Goal: Information Seeking & Learning: Find specific page/section

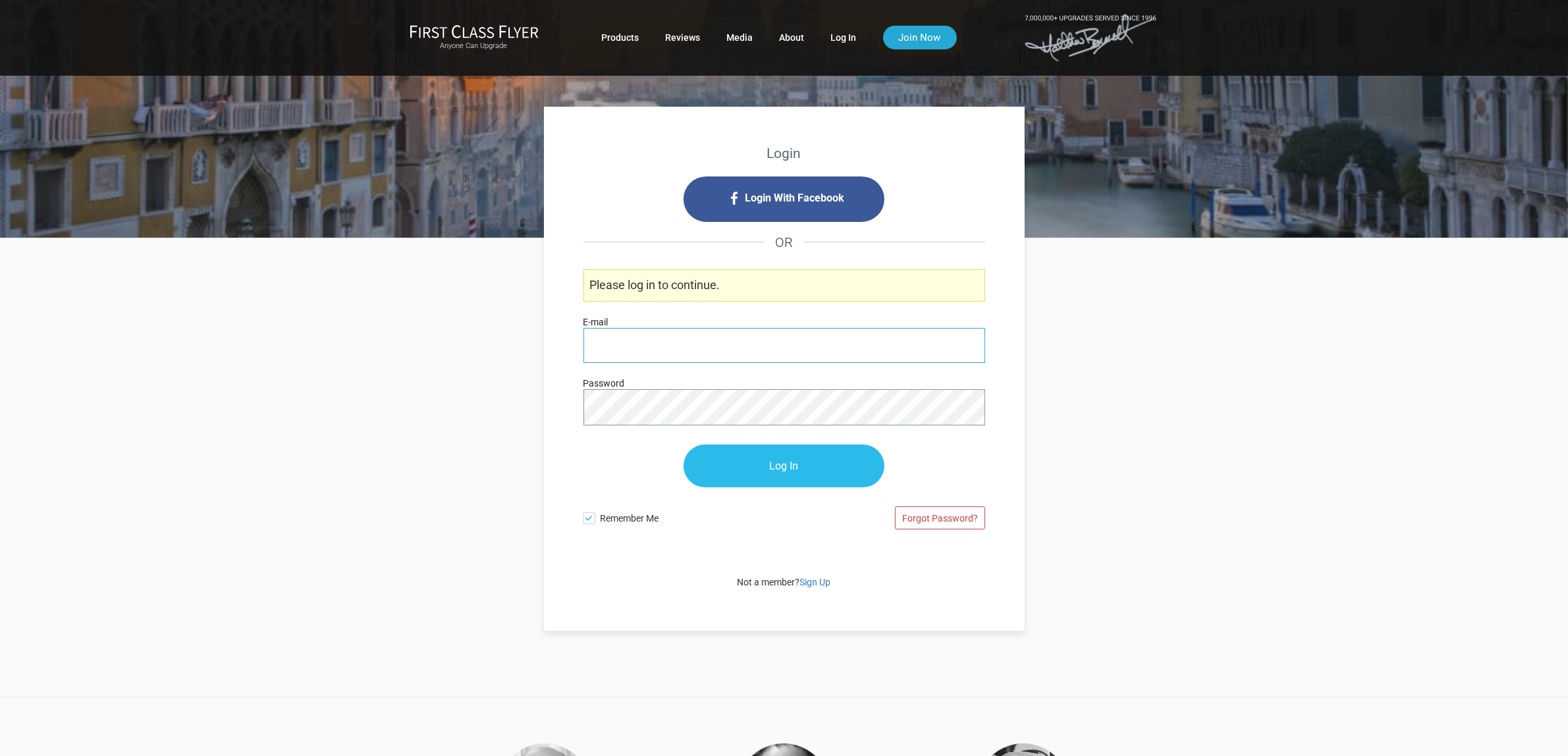
type input "[PERSON_NAME][EMAIL_ADDRESS][DOMAIN_NAME]"
click at [812, 468] on input "Log In" at bounding box center [784, 466] width 201 height 43
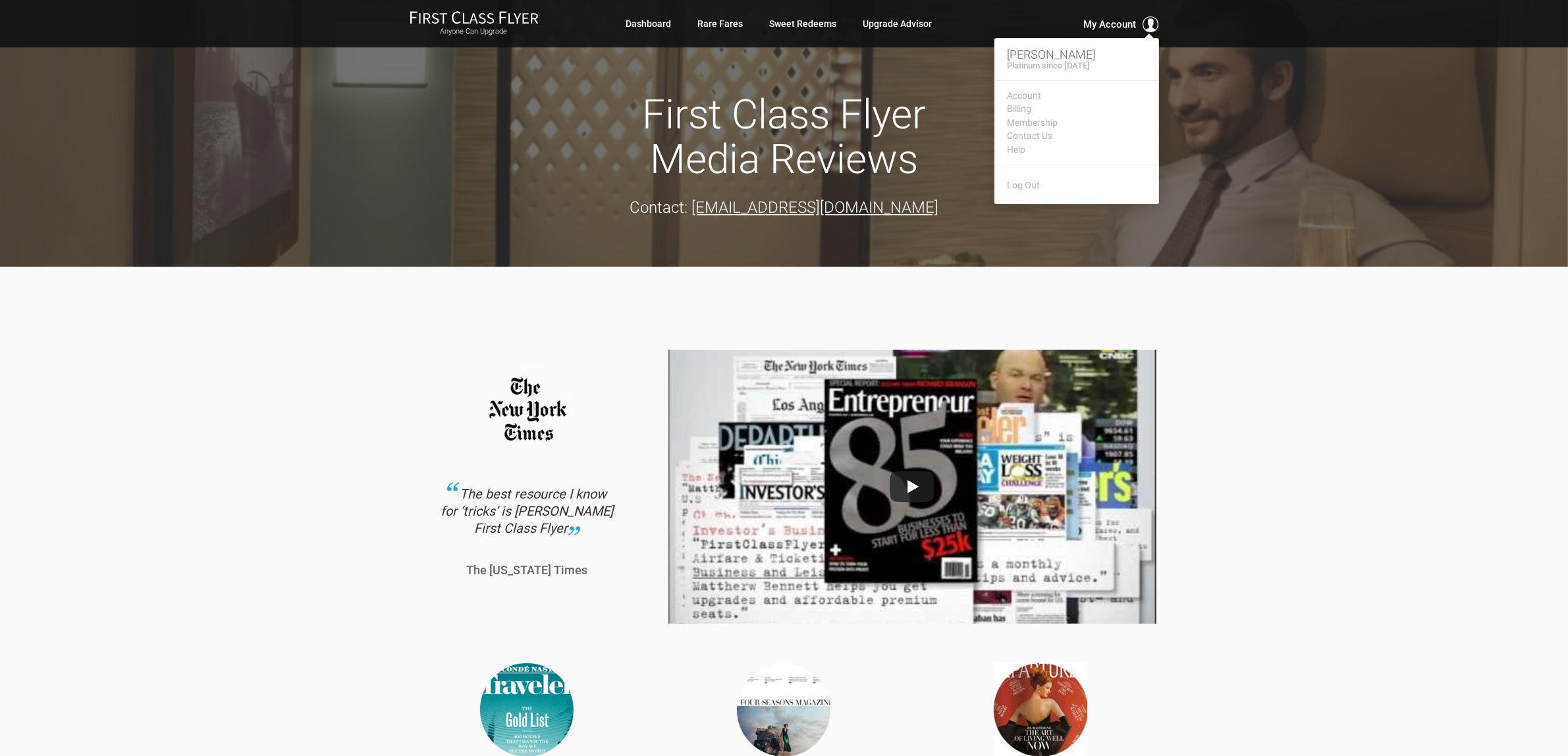
click at [1126, 25] on span "My Account" at bounding box center [1110, 25] width 53 height 16
click at [1039, 123] on link "Membership" at bounding box center [1076, 123] width 138 height 10
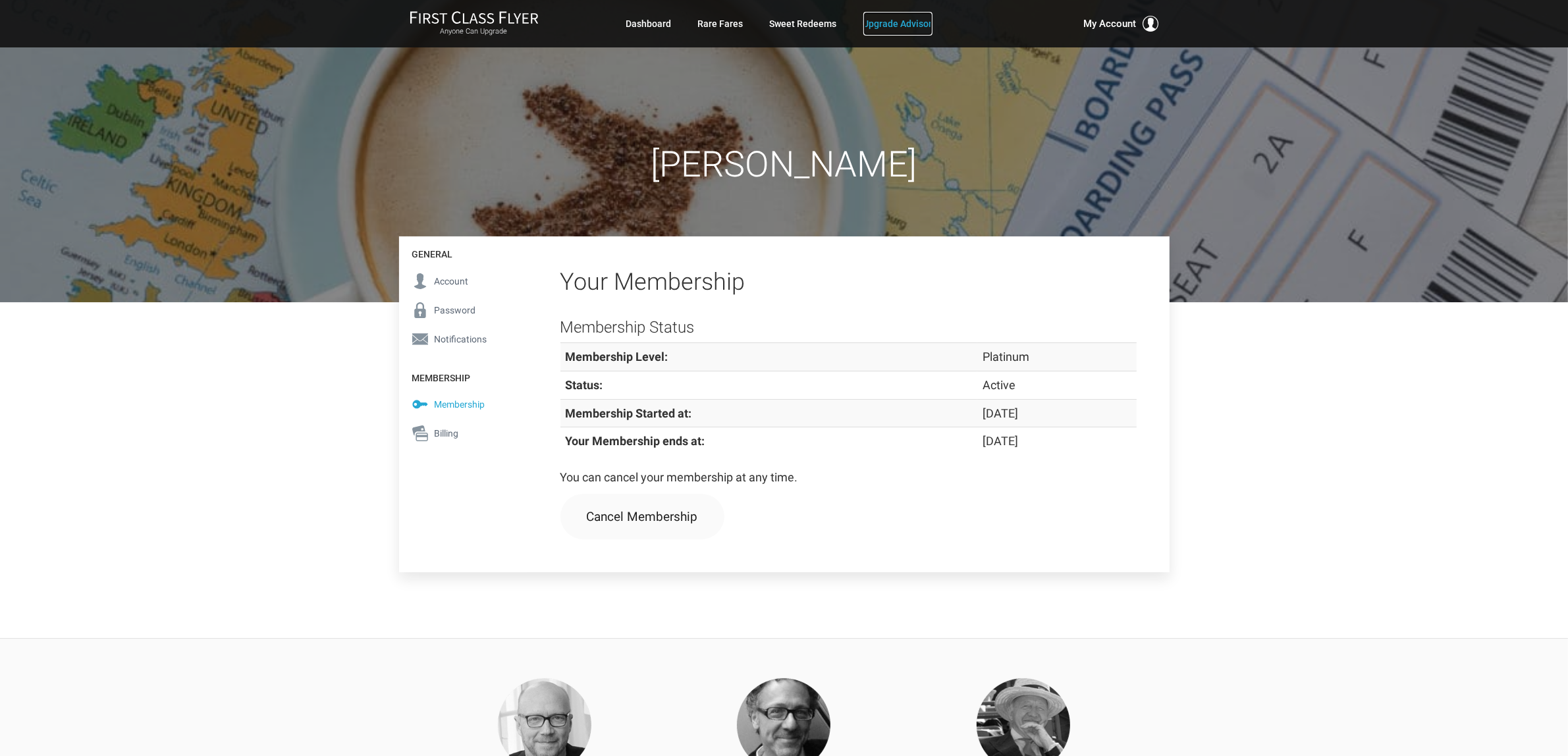
click at [878, 25] on link "Upgrade Advisor" at bounding box center [897, 23] width 69 height 23
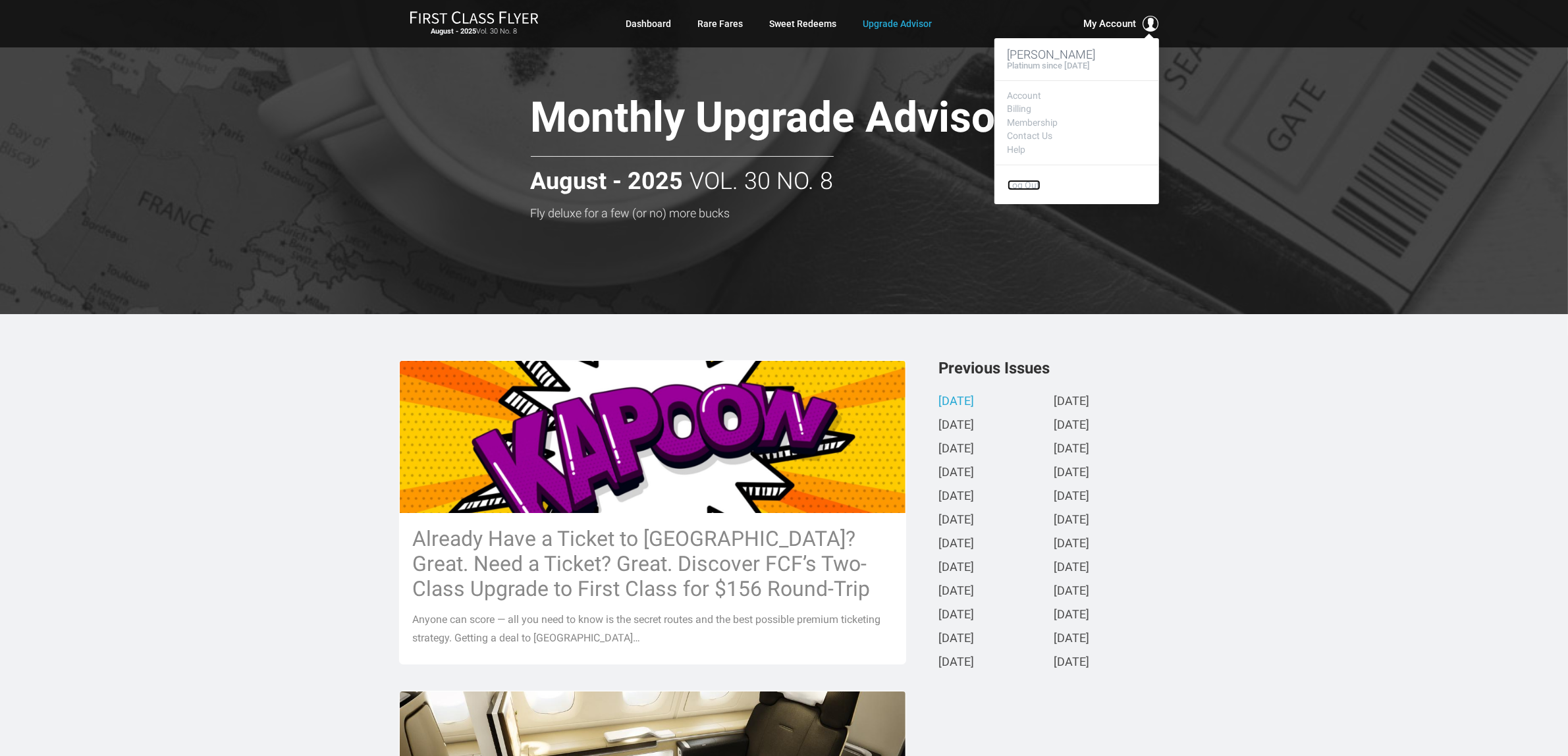
drag, startPoint x: 1032, startPoint y: 182, endPoint x: 1039, endPoint y: 178, distance: 8.1
click at [1035, 181] on link "Log Out" at bounding box center [1023, 185] width 33 height 11
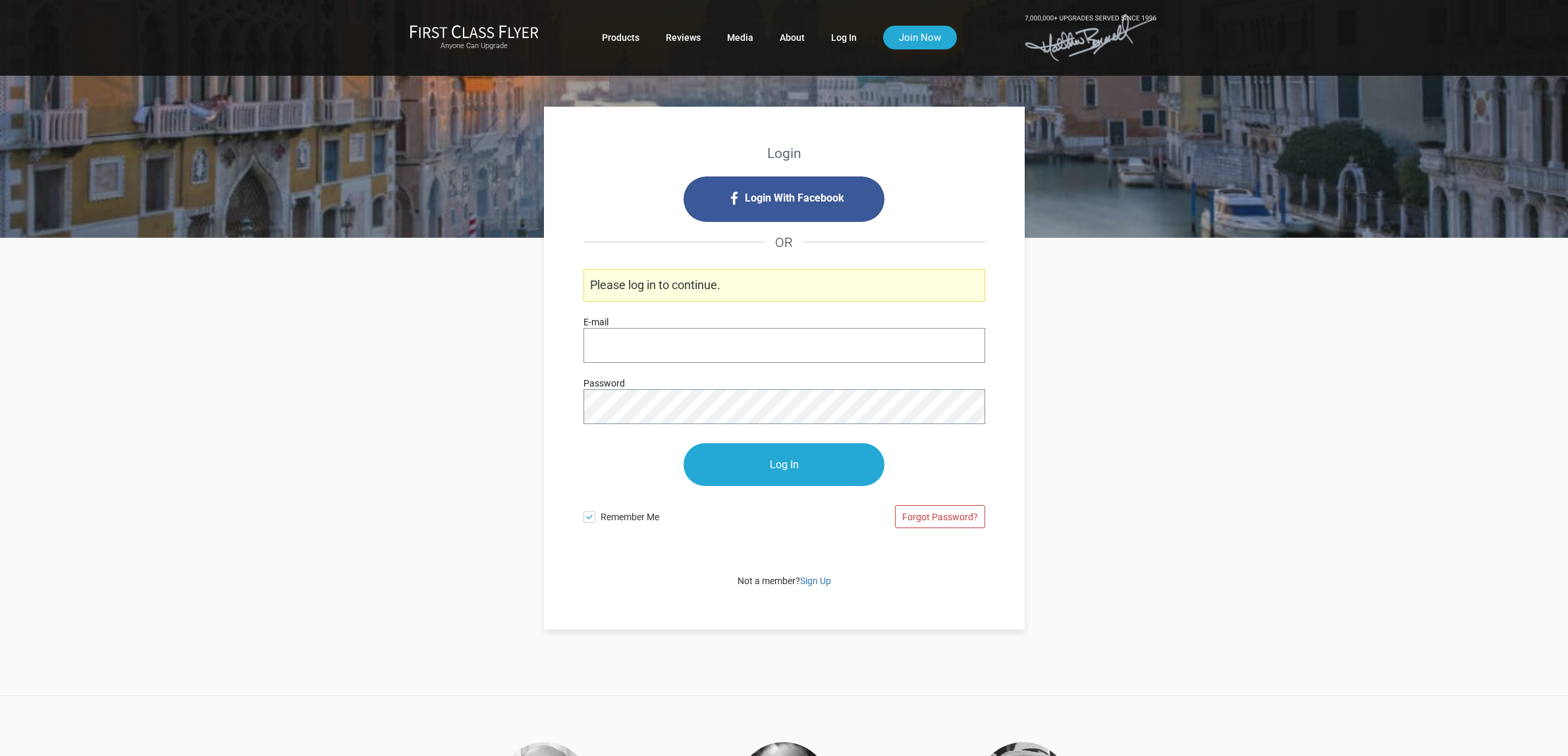
type input "[PERSON_NAME][EMAIL_ADDRESS][DOMAIN_NAME]"
click at [756, 461] on input "Log In" at bounding box center [784, 465] width 201 height 43
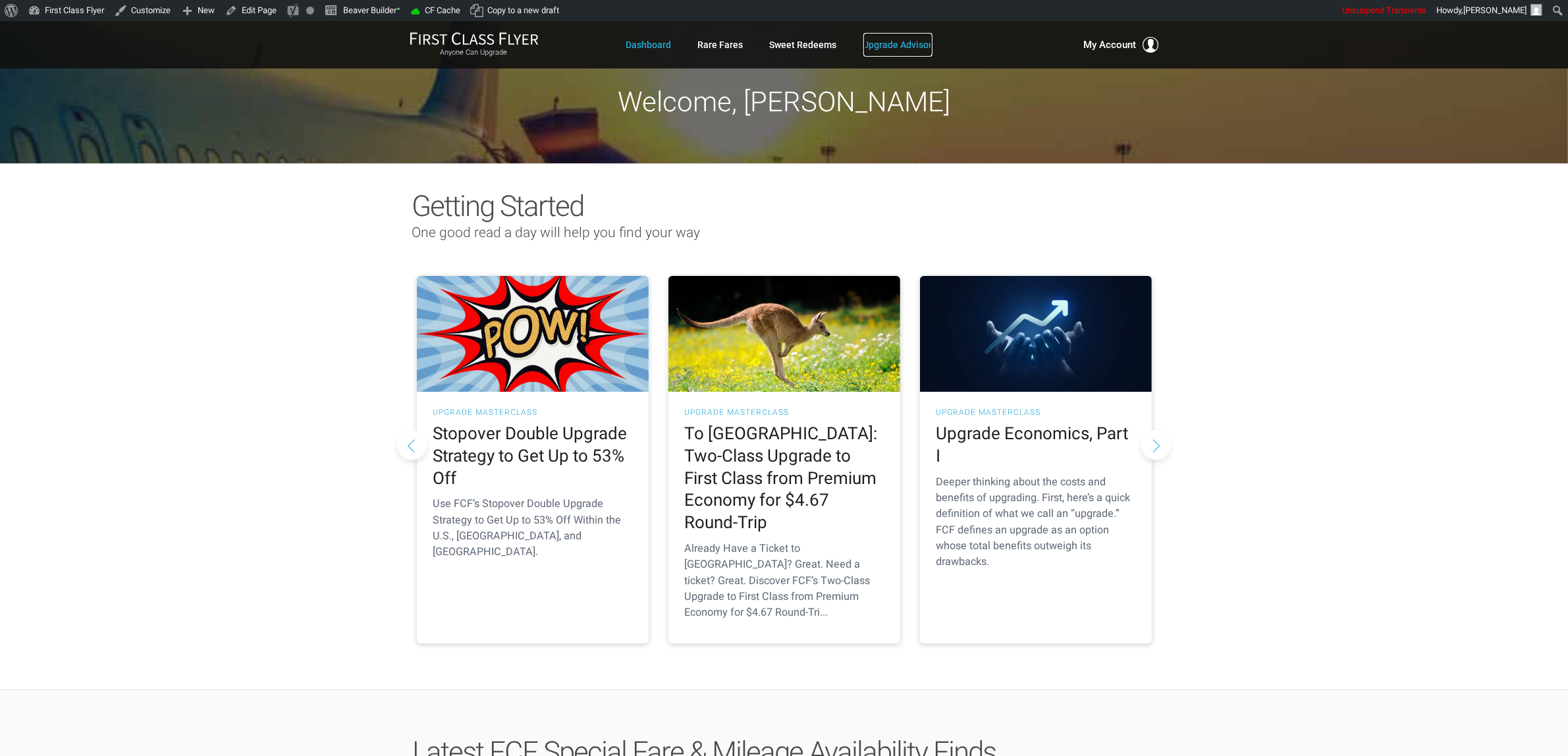
click at [909, 48] on link "Upgrade Advisor" at bounding box center [897, 44] width 69 height 23
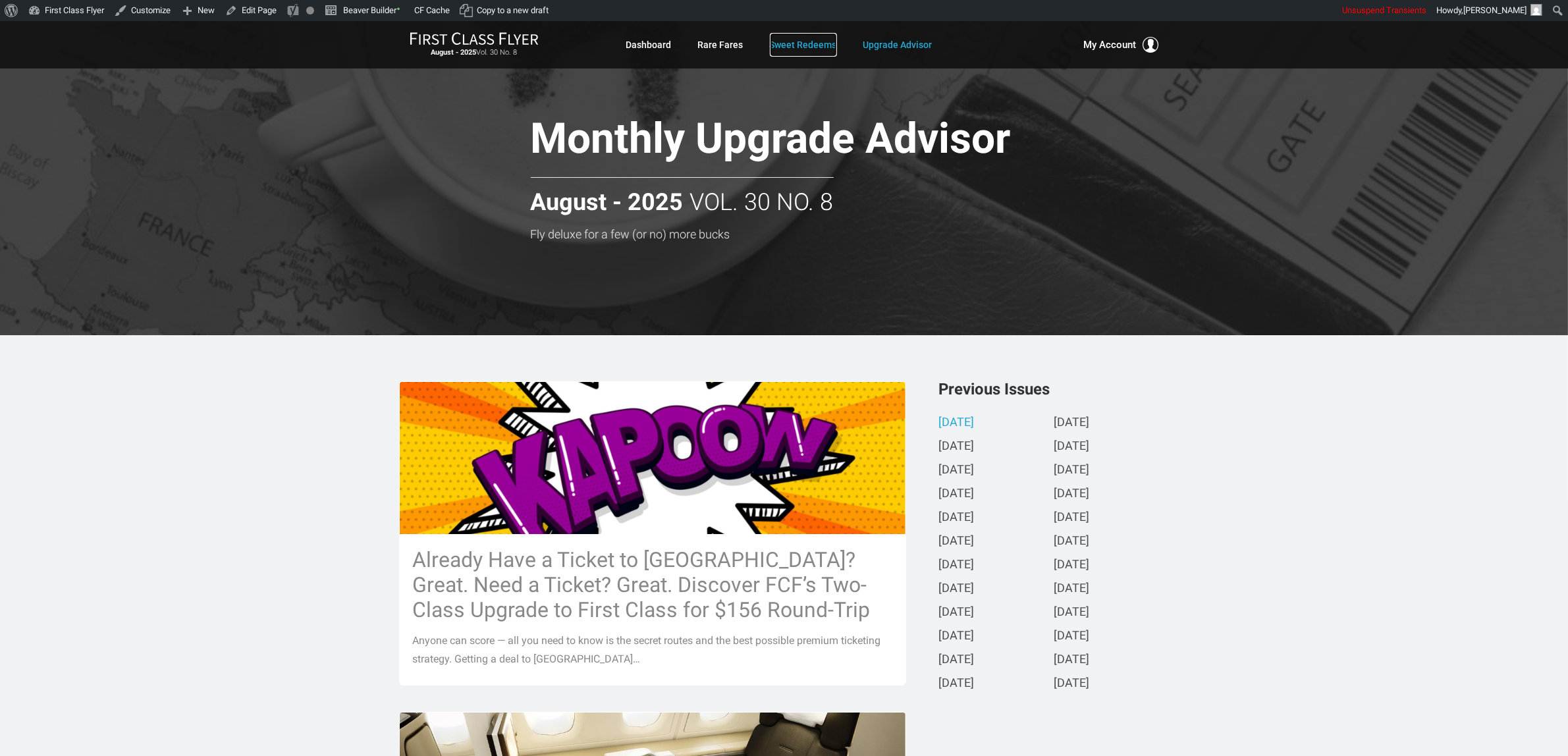
click at [800, 40] on link "Sweet Redeems" at bounding box center [803, 44] width 67 height 23
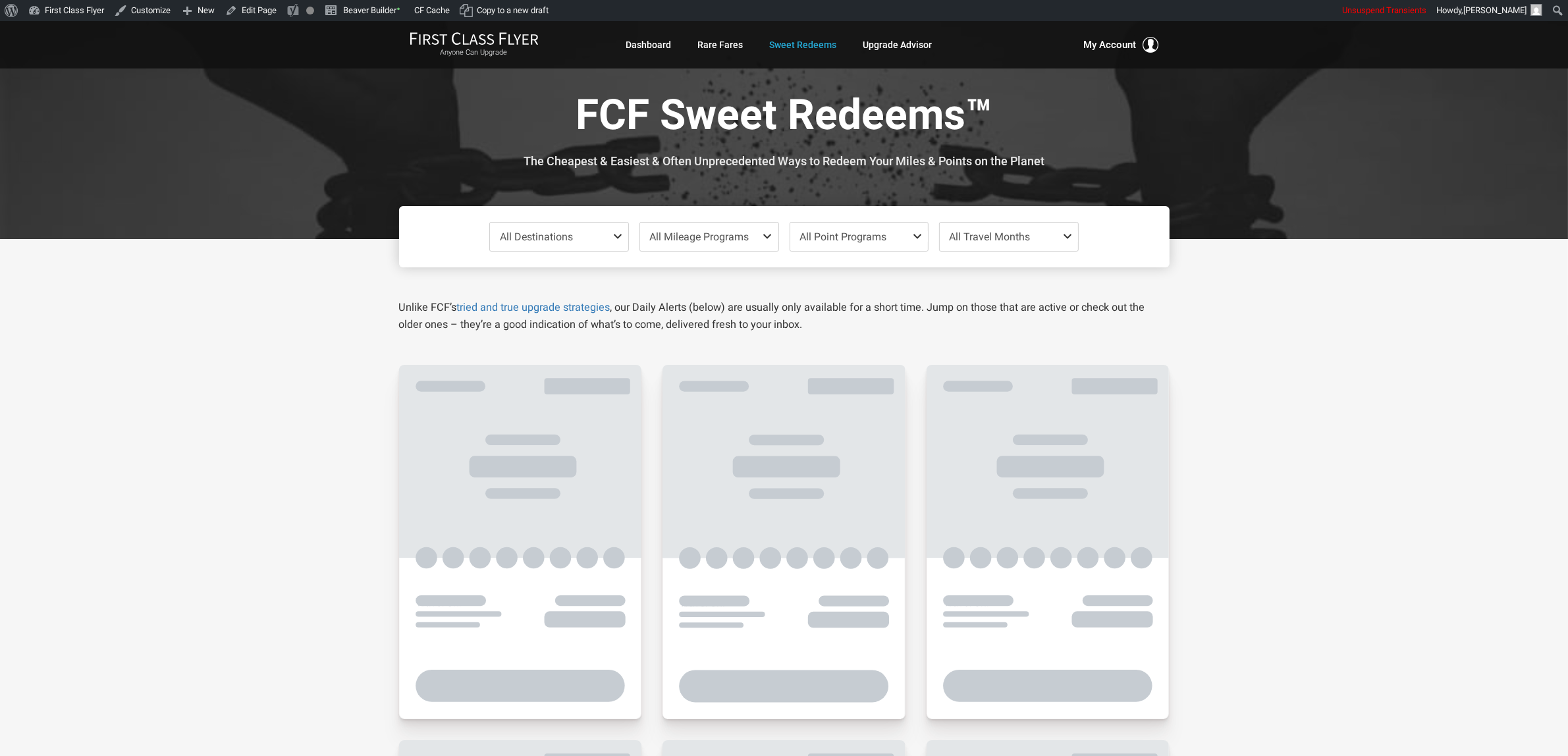
click at [551, 235] on span "All Destinations" at bounding box center [536, 237] width 73 height 13
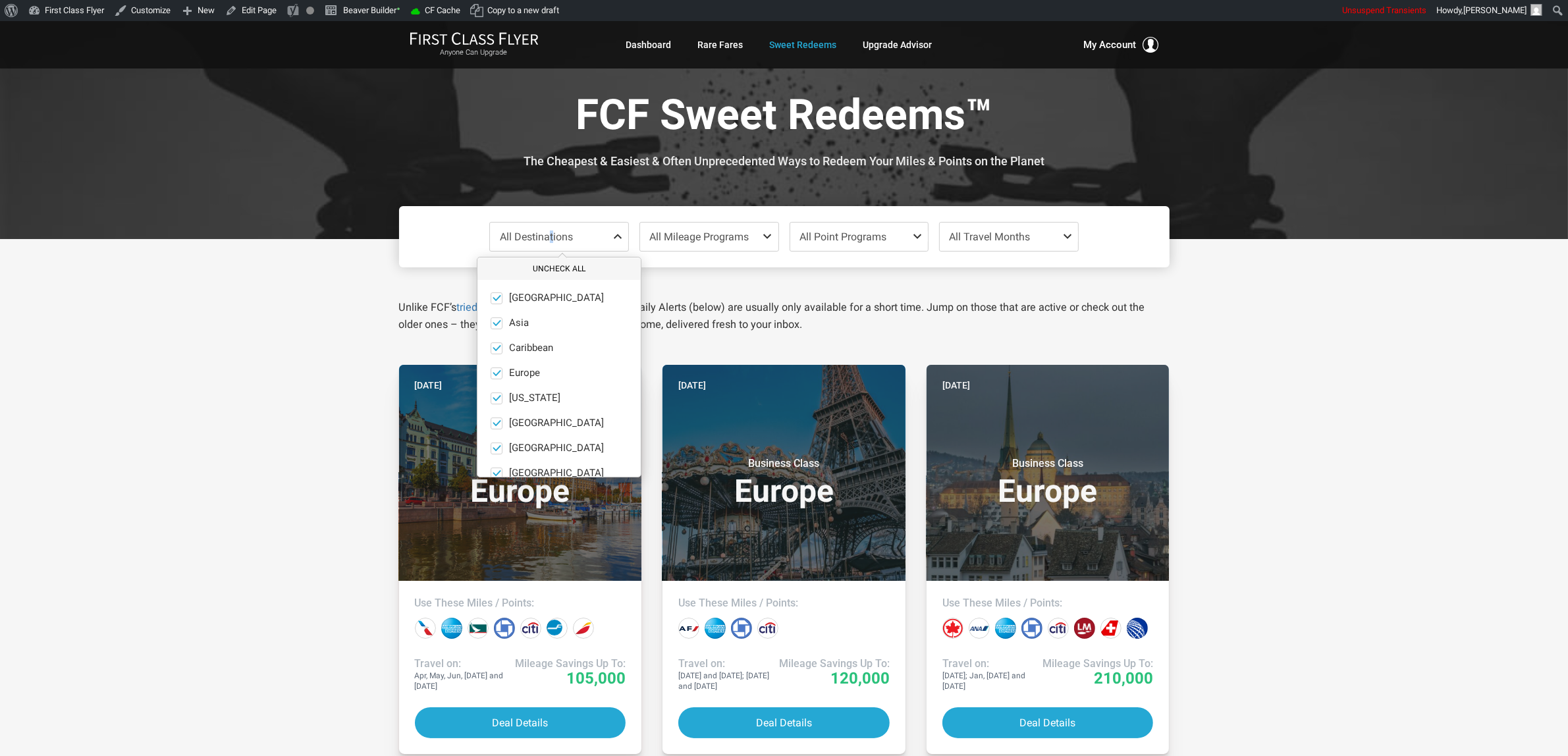
click at [556, 271] on button "Uncheck All" at bounding box center [559, 269] width 164 height 21
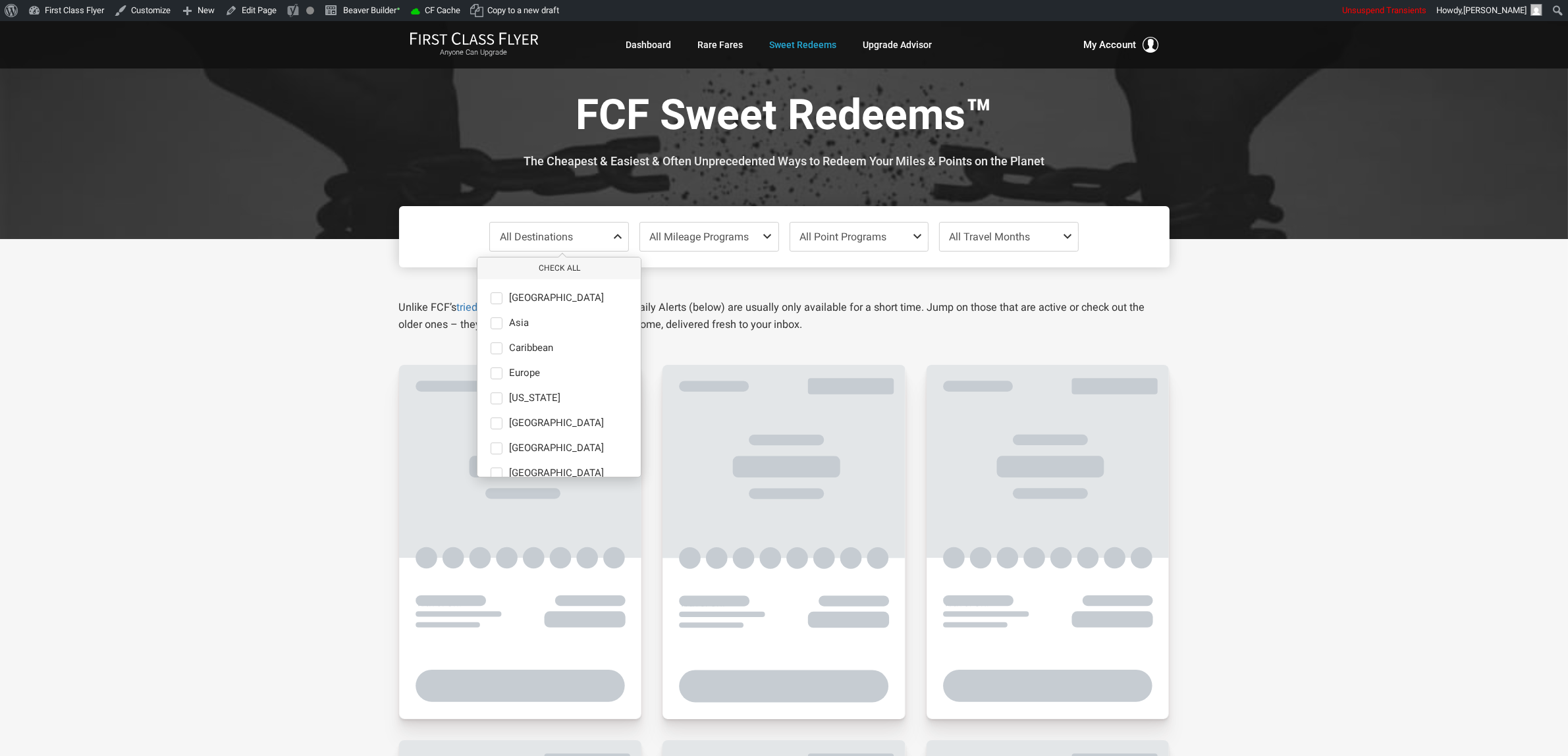
click at [524, 416] on ul "[GEOGRAPHIC_DATA] only [GEOGRAPHIC_DATA] only [GEOGRAPHIC_DATA] only [GEOGRAPHI…" at bounding box center [559, 424] width 164 height 288
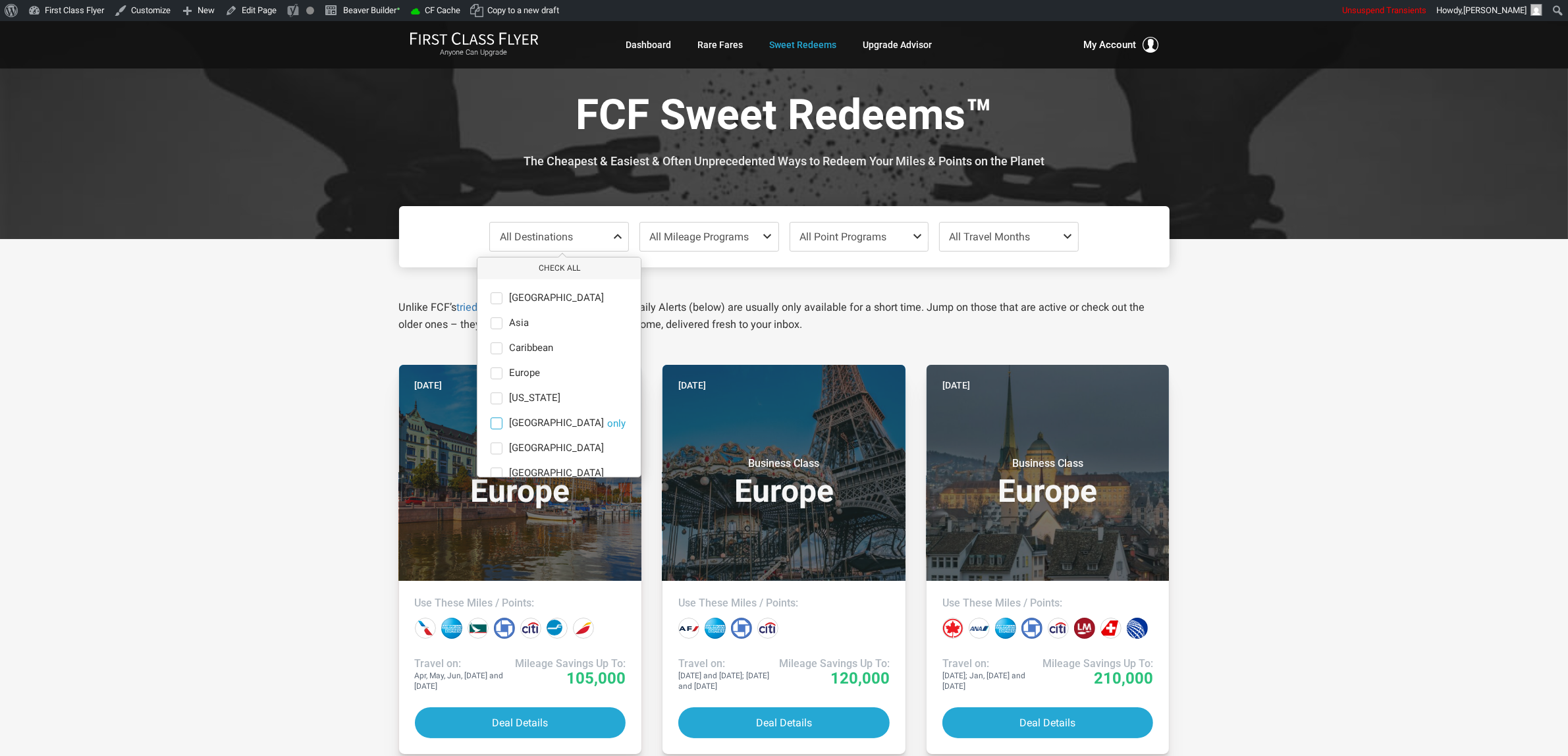
click at [518, 426] on span "[GEOGRAPHIC_DATA]" at bounding box center [557, 424] width 95 height 12
click at [0, 0] on input "[GEOGRAPHIC_DATA] only" at bounding box center [0, 0] width 0 height 0
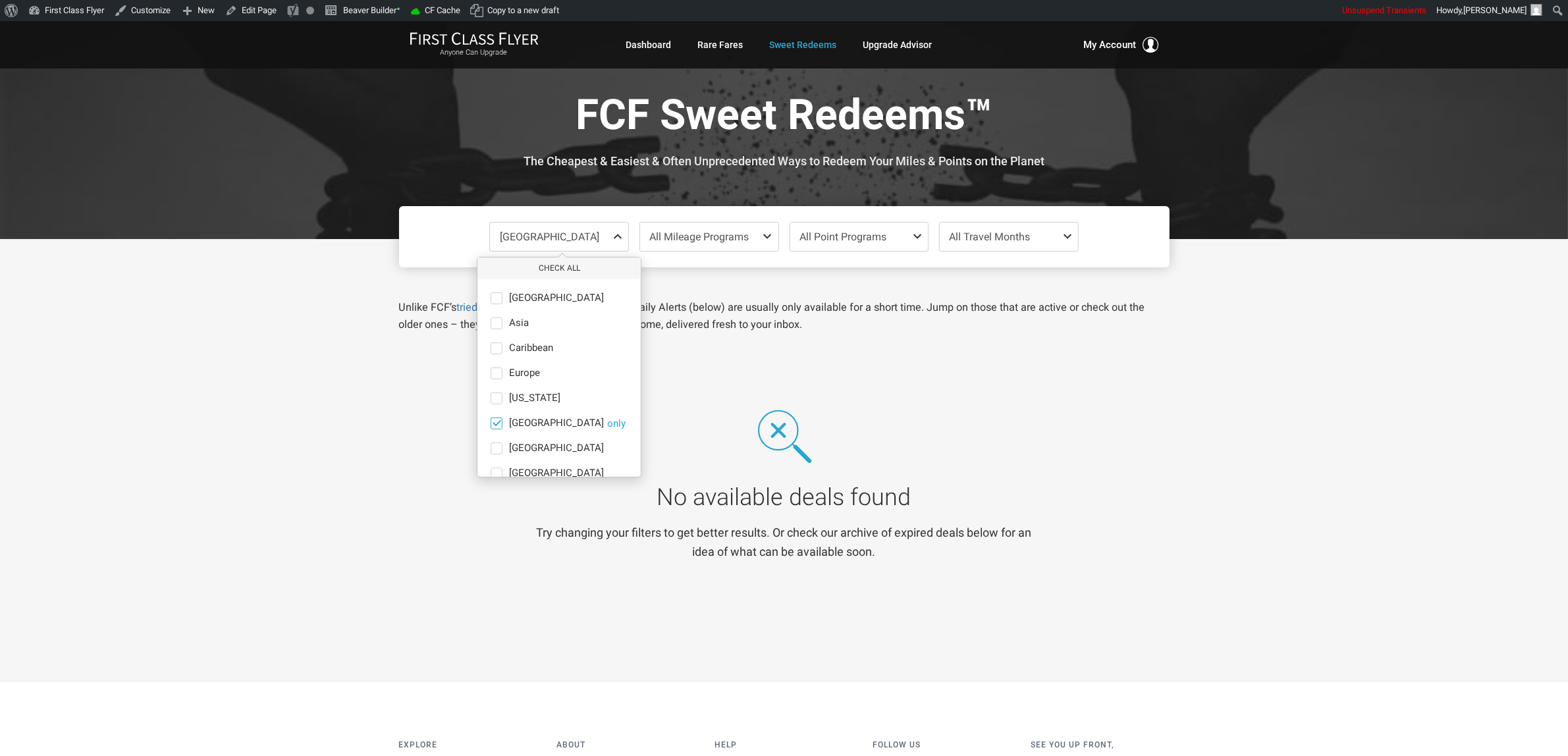
click at [518, 426] on span "[GEOGRAPHIC_DATA]" at bounding box center [557, 424] width 95 height 12
click at [0, 0] on input "[GEOGRAPHIC_DATA] only" at bounding box center [0, 0] width 0 height 0
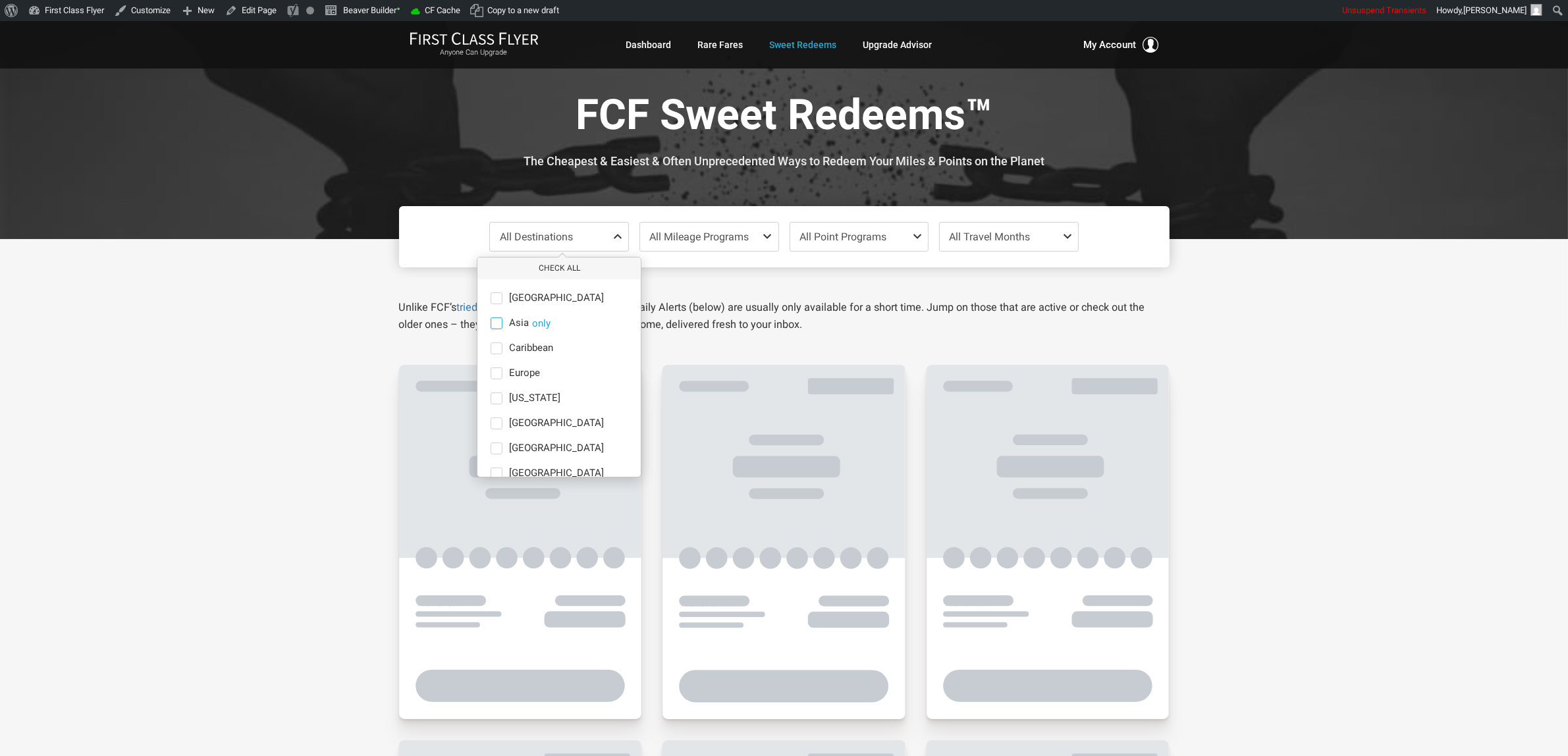
click at [509, 328] on span "Asia" at bounding box center [519, 324] width 19 height 12
click at [0, 0] on input "Asia only" at bounding box center [0, 0] width 0 height 0
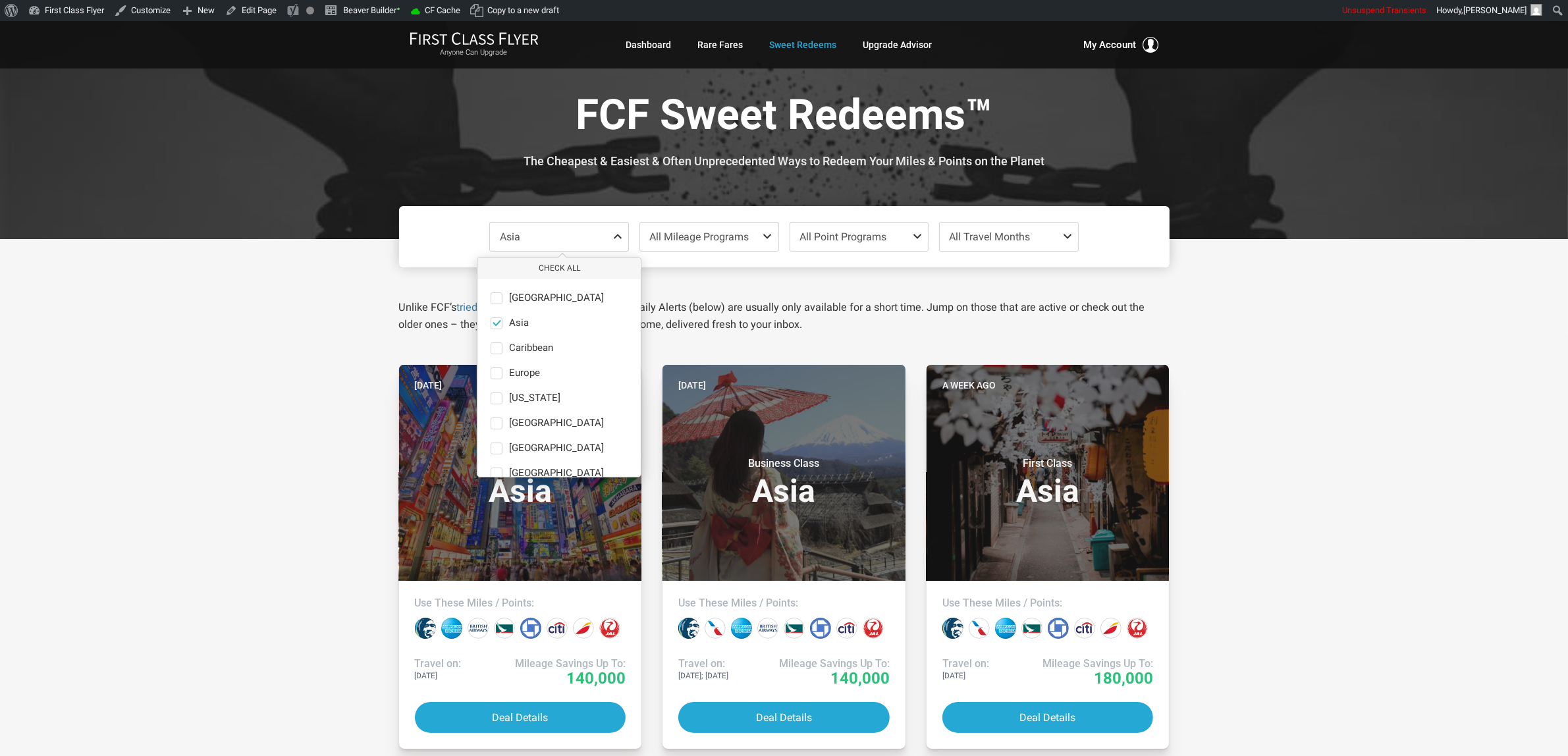
click at [1305, 399] on div "Asia Check All Africa only [GEOGRAPHIC_DATA] only [GEOGRAPHIC_DATA] only [GEOGR…" at bounding box center [784, 655] width 1568 height 831
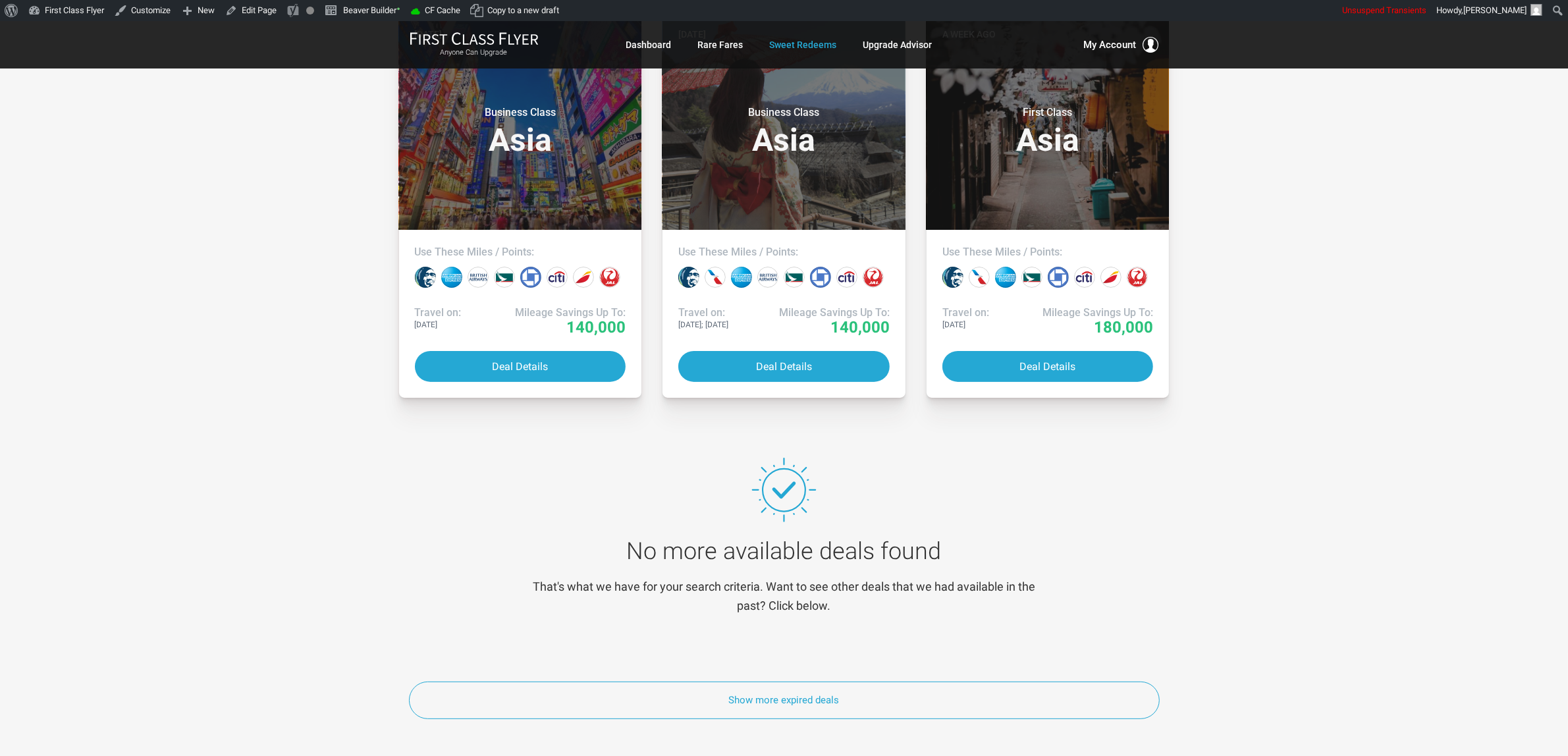
scroll to position [165, 0]
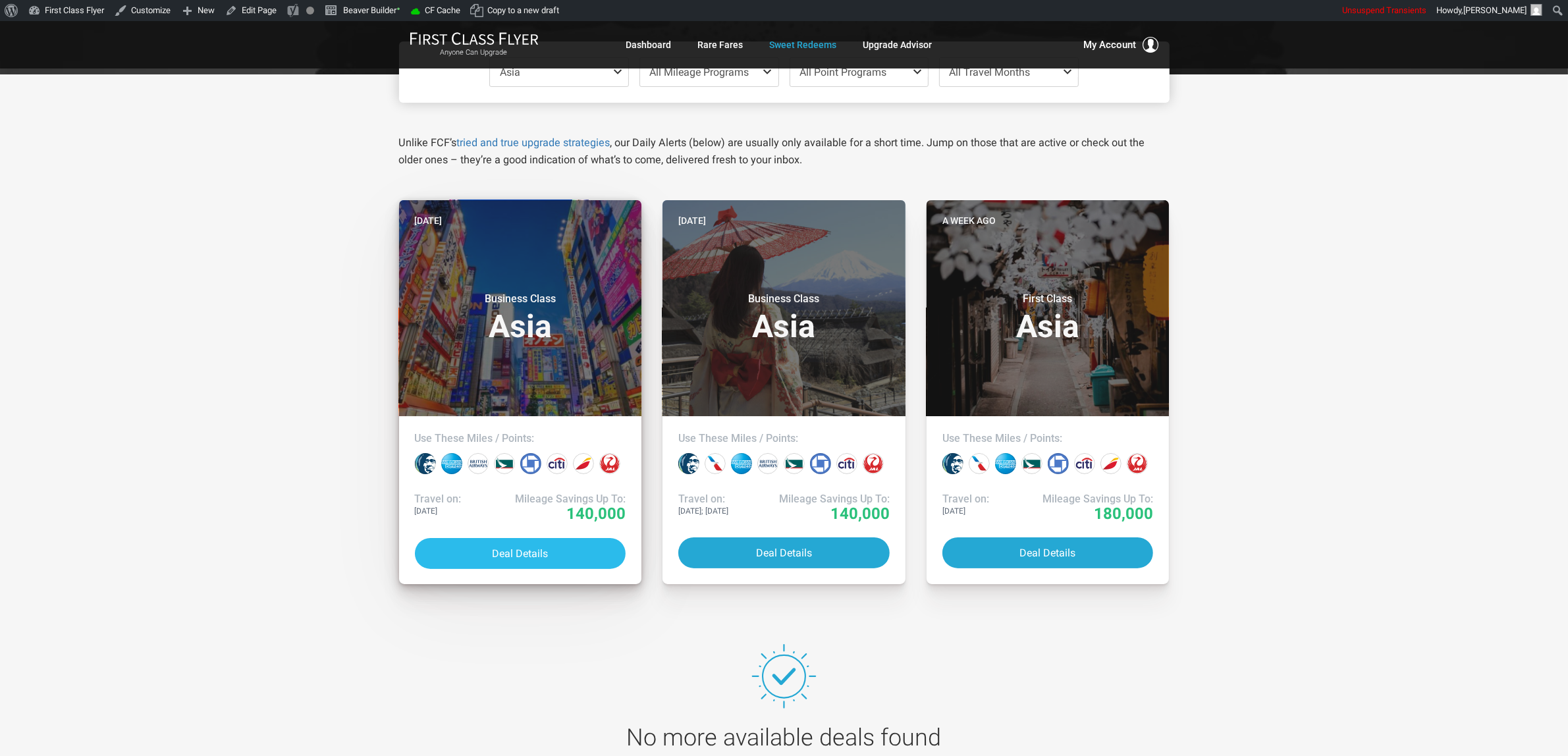
click at [517, 558] on button "Deal Details" at bounding box center [520, 554] width 211 height 31
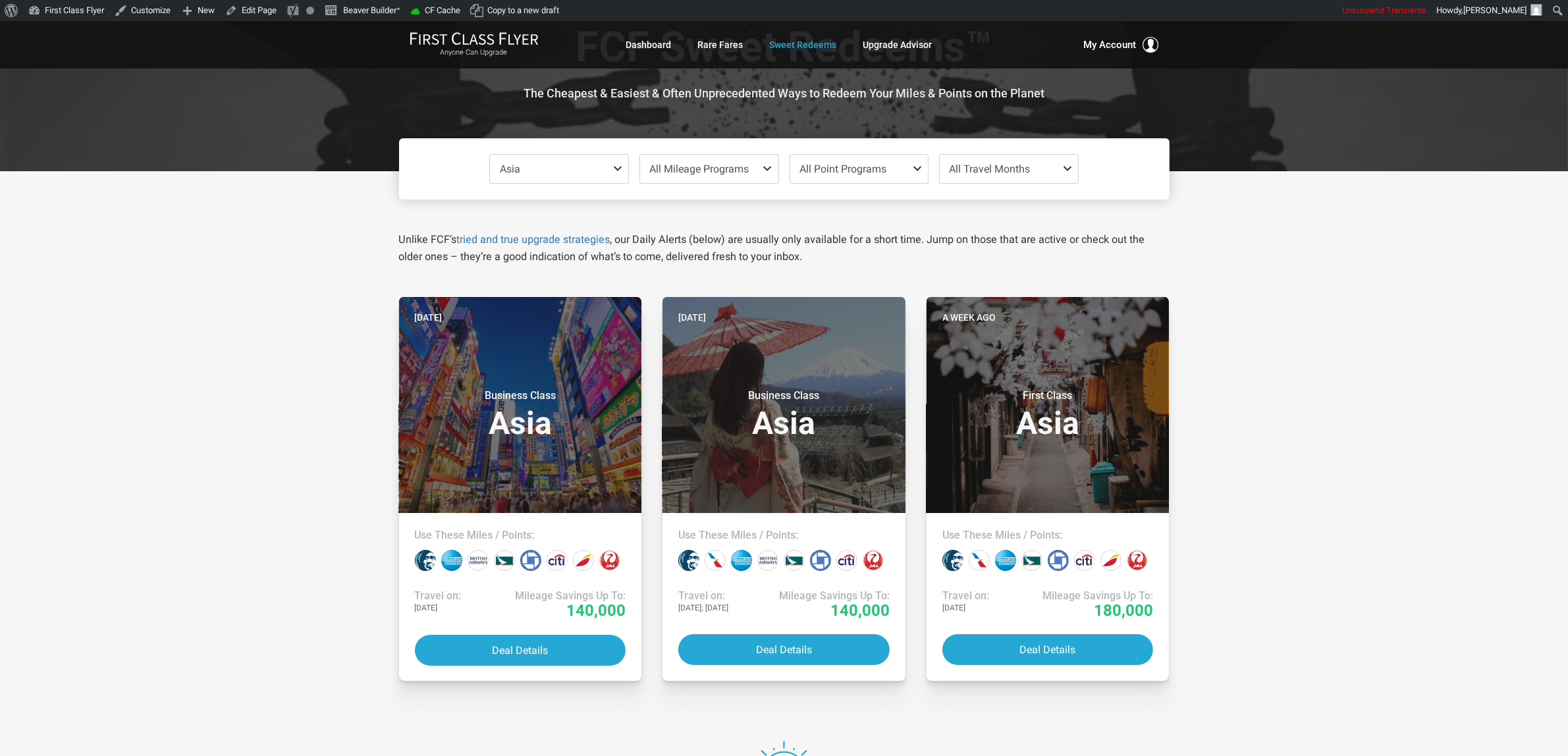
scroll to position [0, 0]
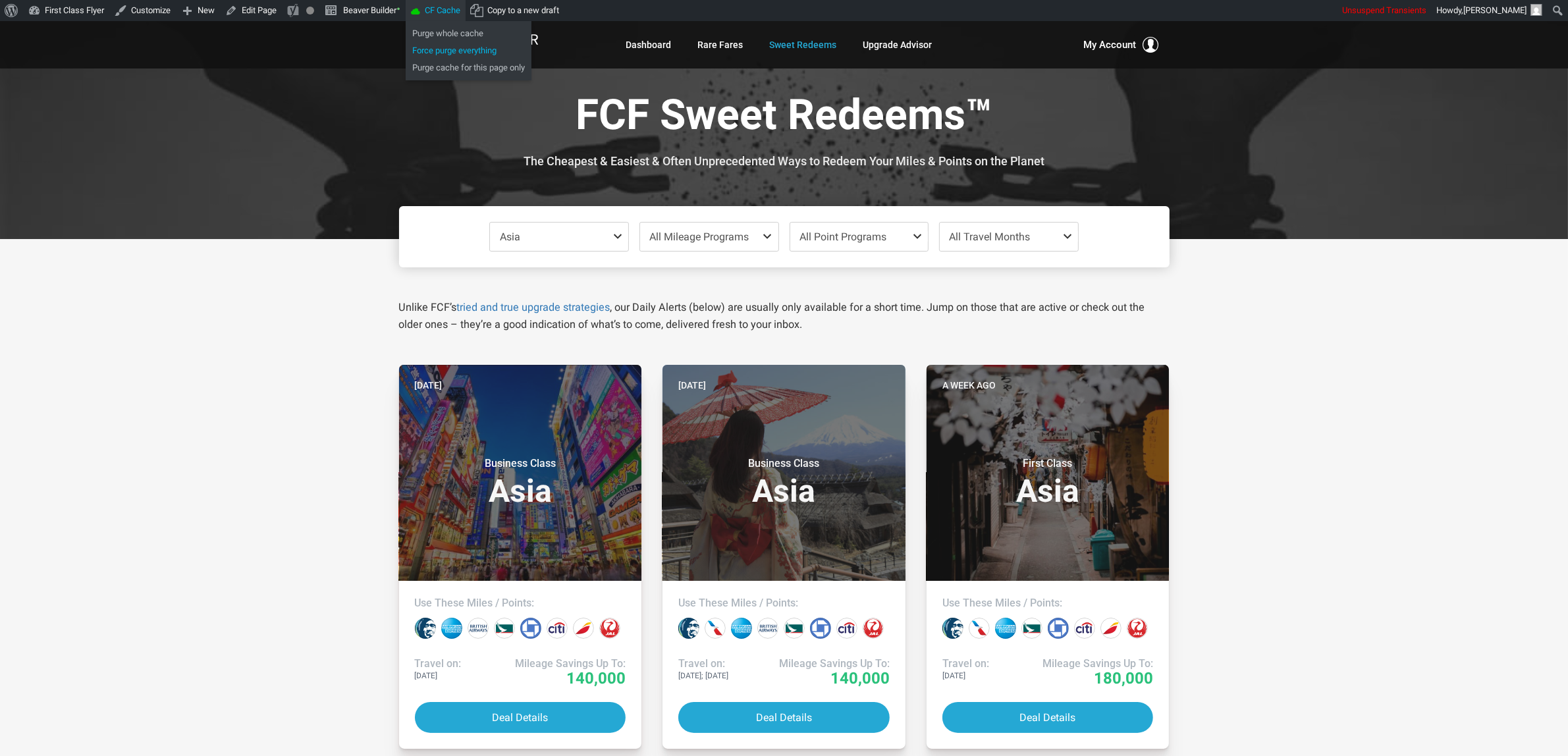
click at [460, 44] on link "Force purge everything" at bounding box center [468, 51] width 126 height 17
